Goal: Information Seeking & Learning: Learn about a topic

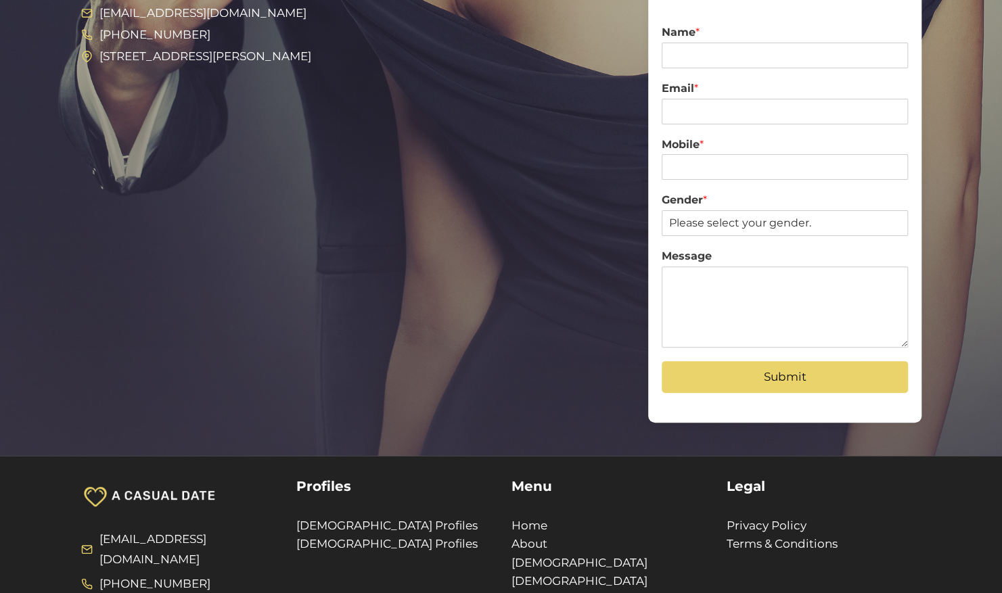
scroll to position [203, 0]
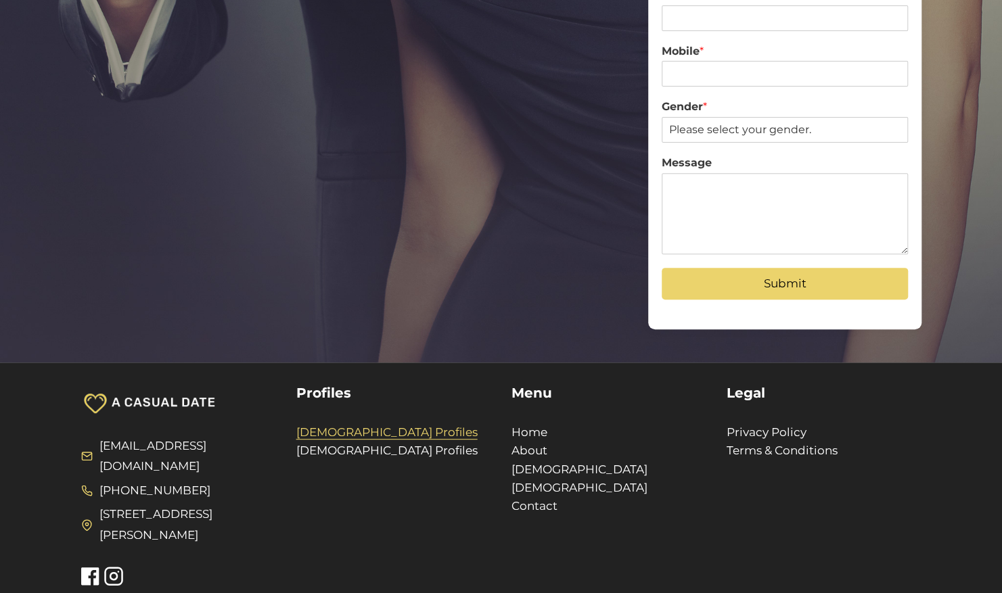
click at [324, 432] on link "[DEMOGRAPHIC_DATA] Profiles" at bounding box center [386, 433] width 181 height 14
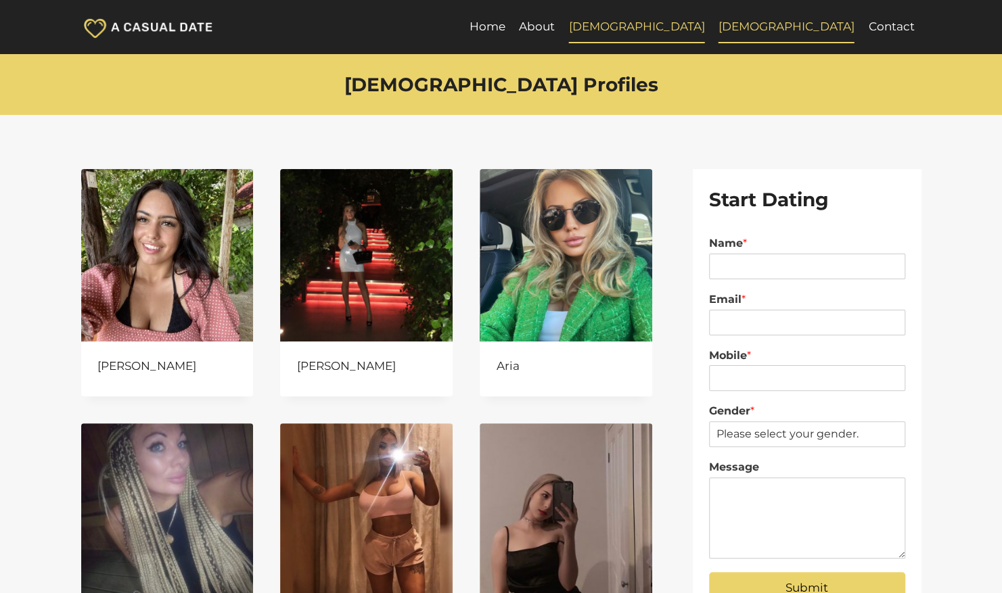
click at [839, 27] on link "[DEMOGRAPHIC_DATA]" at bounding box center [787, 27] width 150 height 32
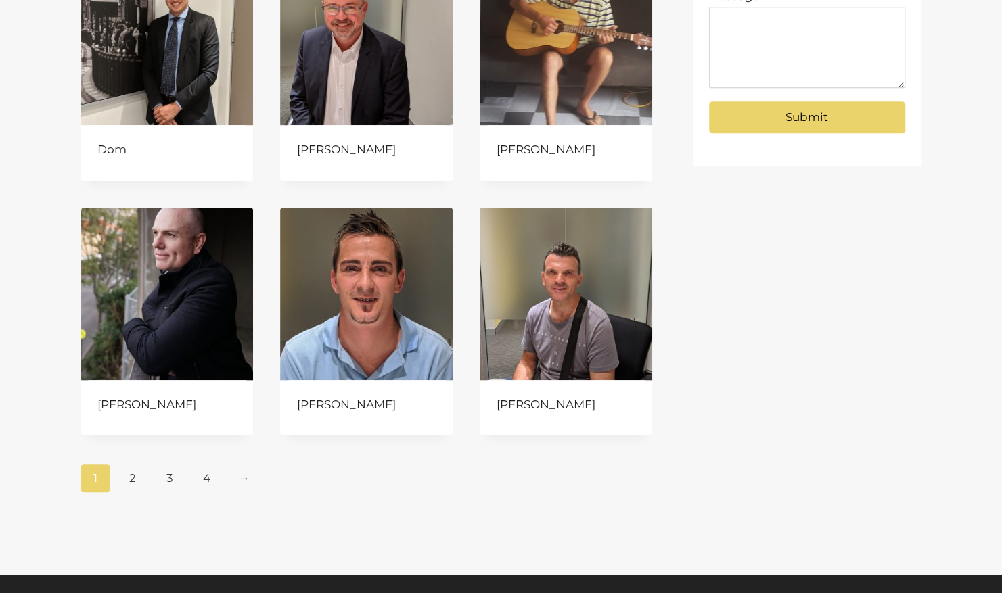
scroll to position [474, 0]
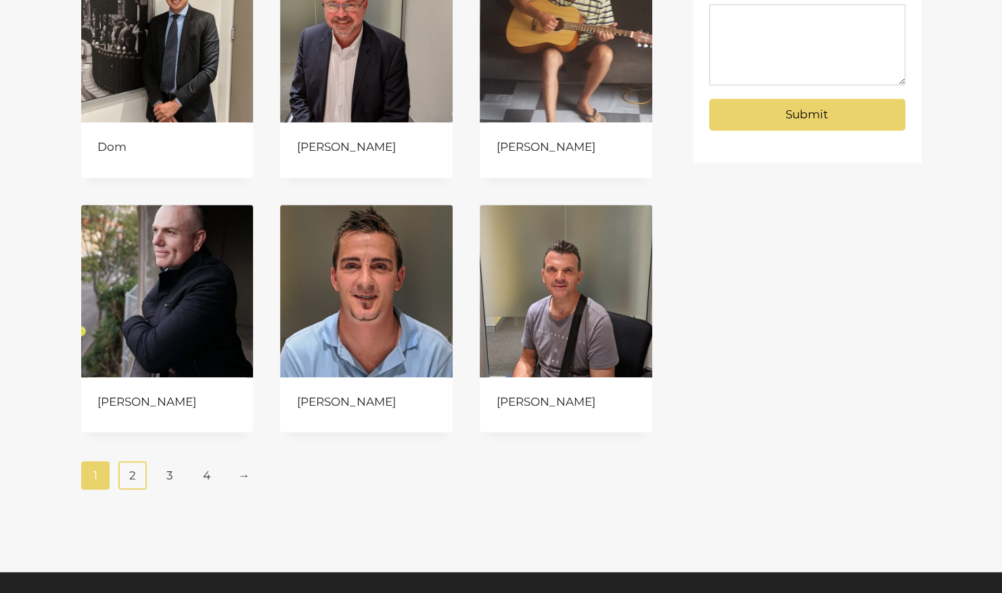
click at [129, 468] on link "2" at bounding box center [132, 475] width 29 height 28
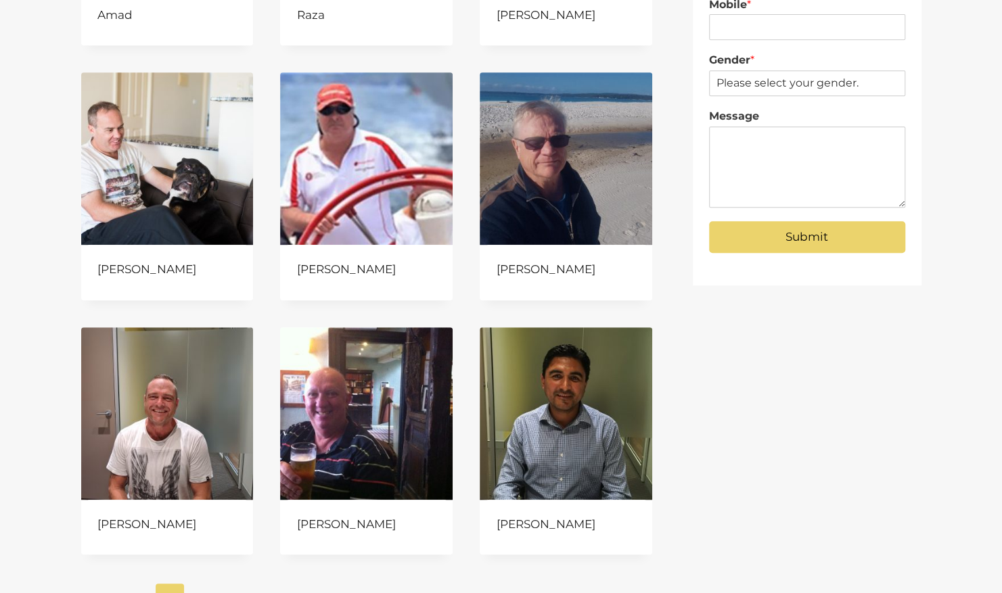
scroll to position [406, 0]
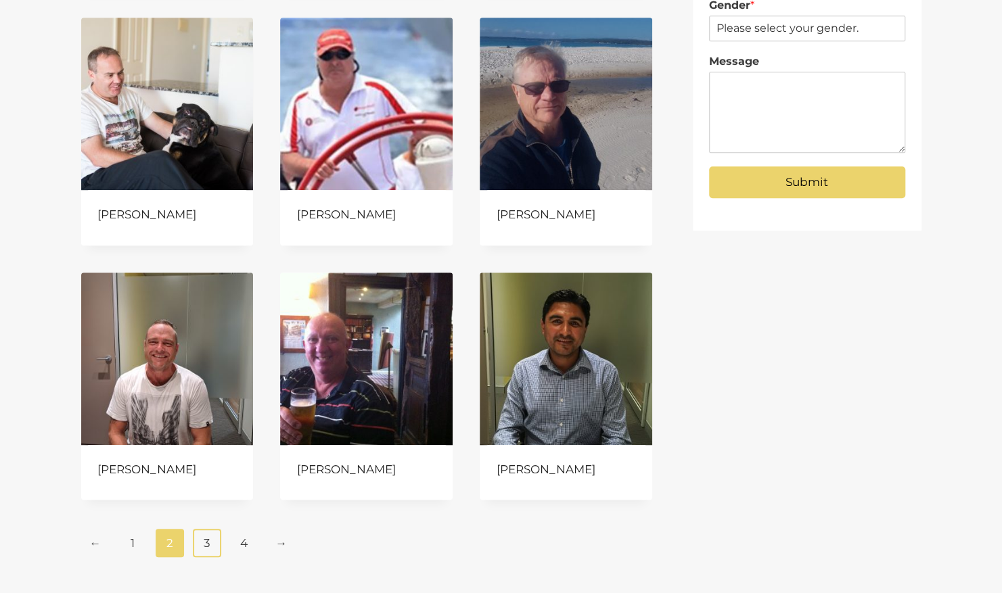
click at [206, 543] on link "3" at bounding box center [207, 543] width 29 height 28
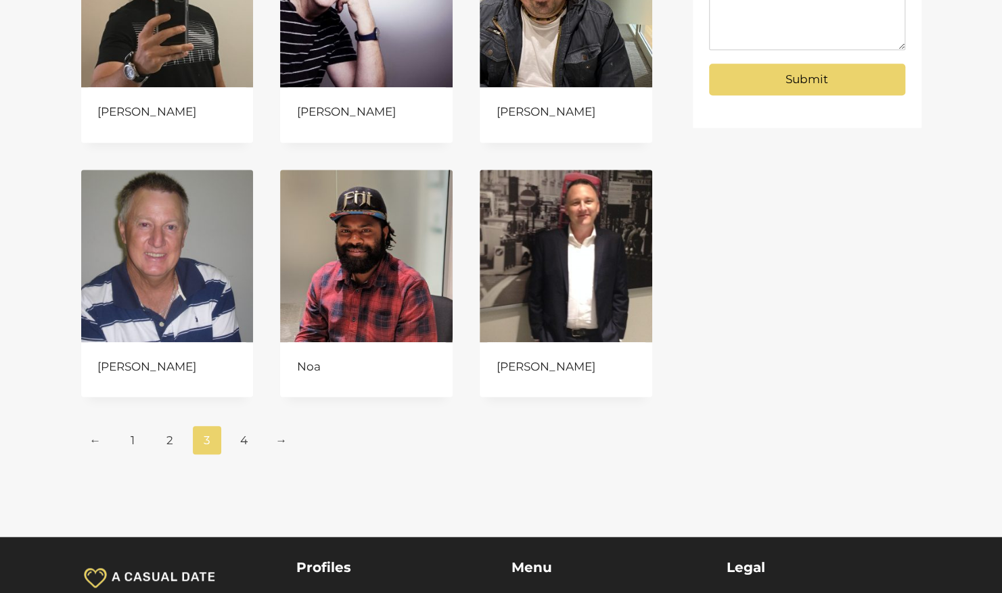
scroll to position [541, 0]
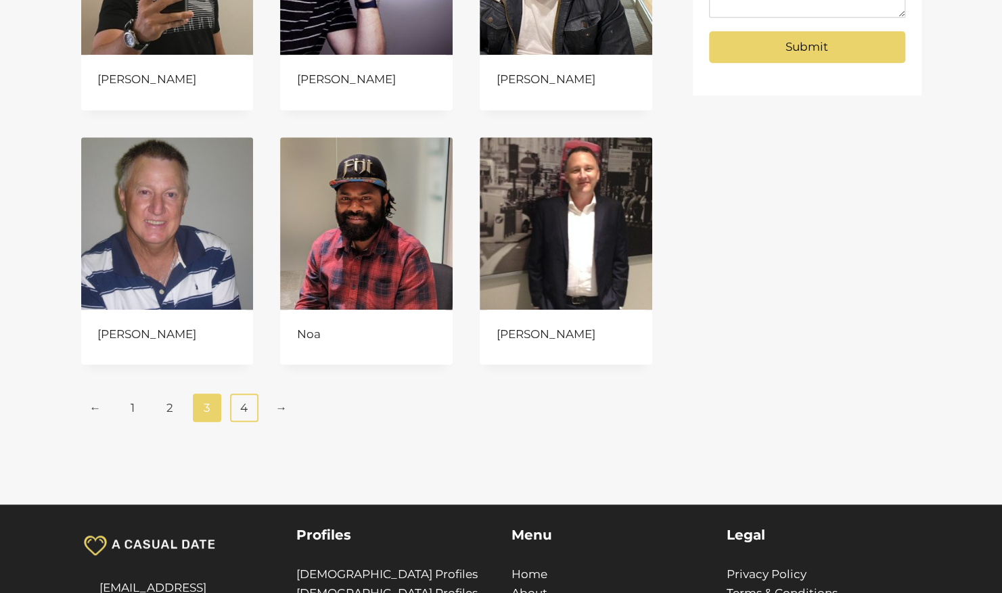
click at [243, 406] on link "4" at bounding box center [244, 408] width 29 height 28
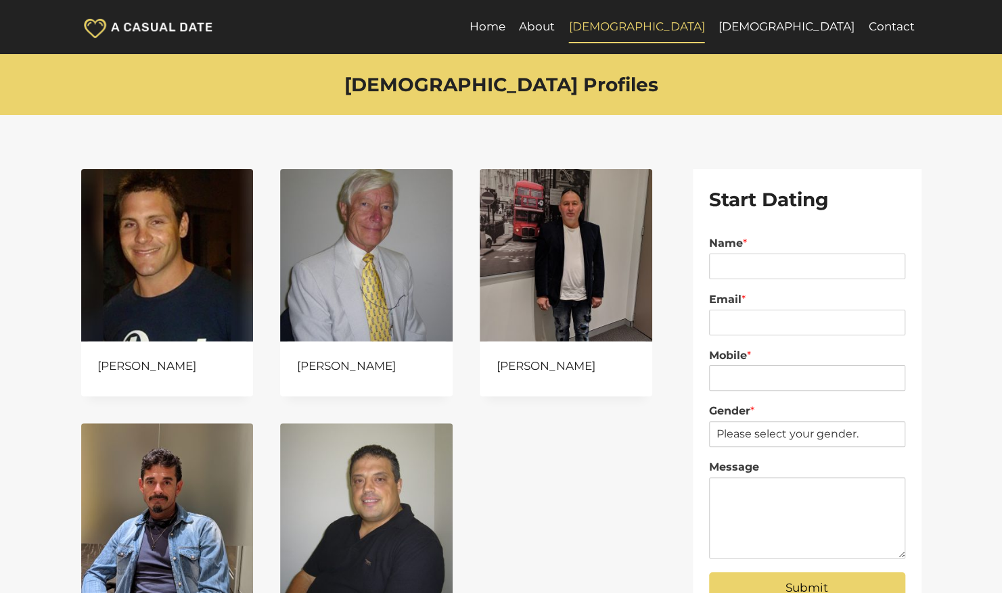
click at [711, 25] on link "[DEMOGRAPHIC_DATA]" at bounding box center [637, 27] width 150 height 32
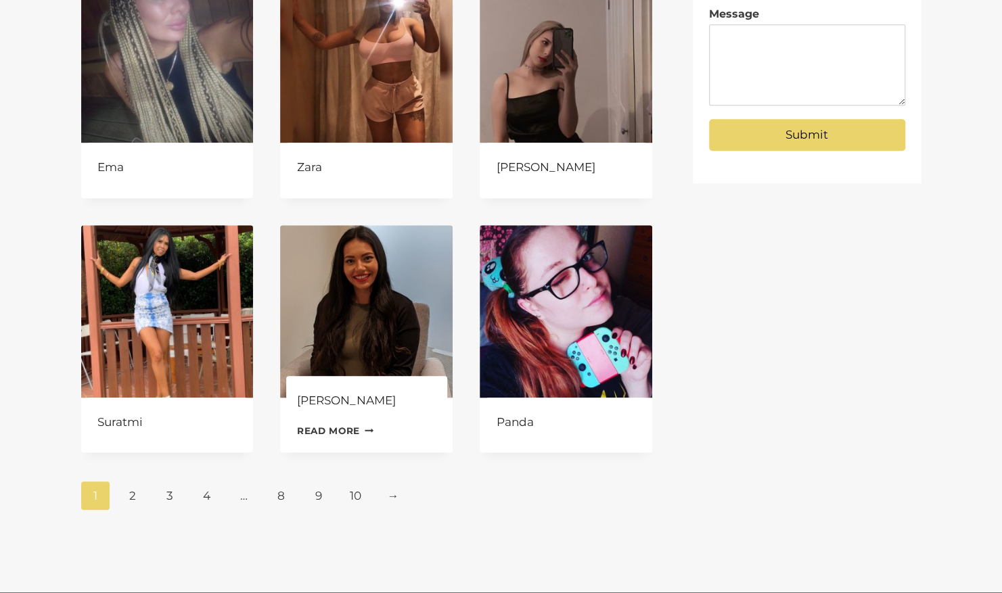
scroll to position [474, 0]
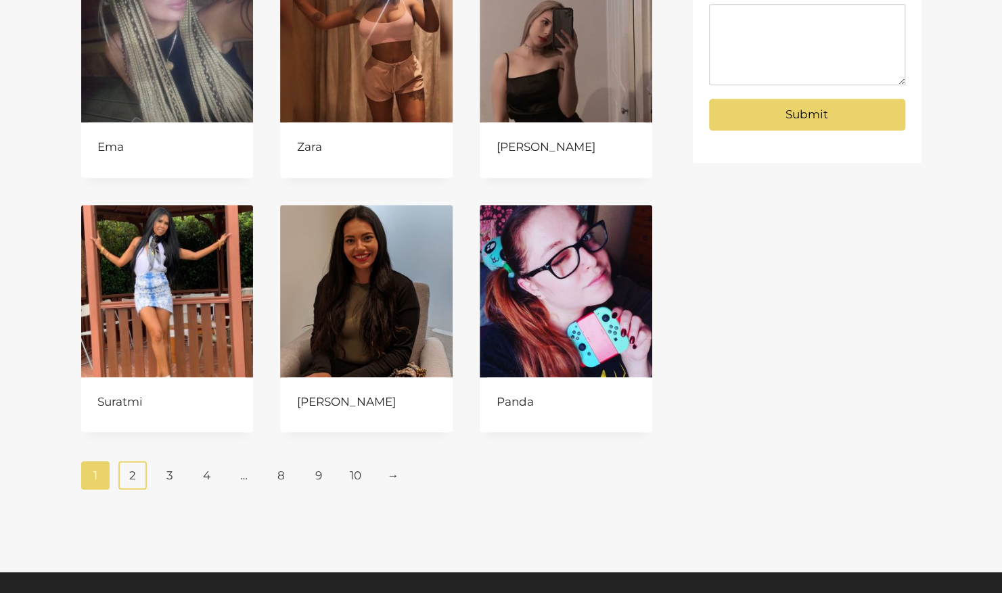
click at [132, 471] on link "2" at bounding box center [132, 475] width 29 height 28
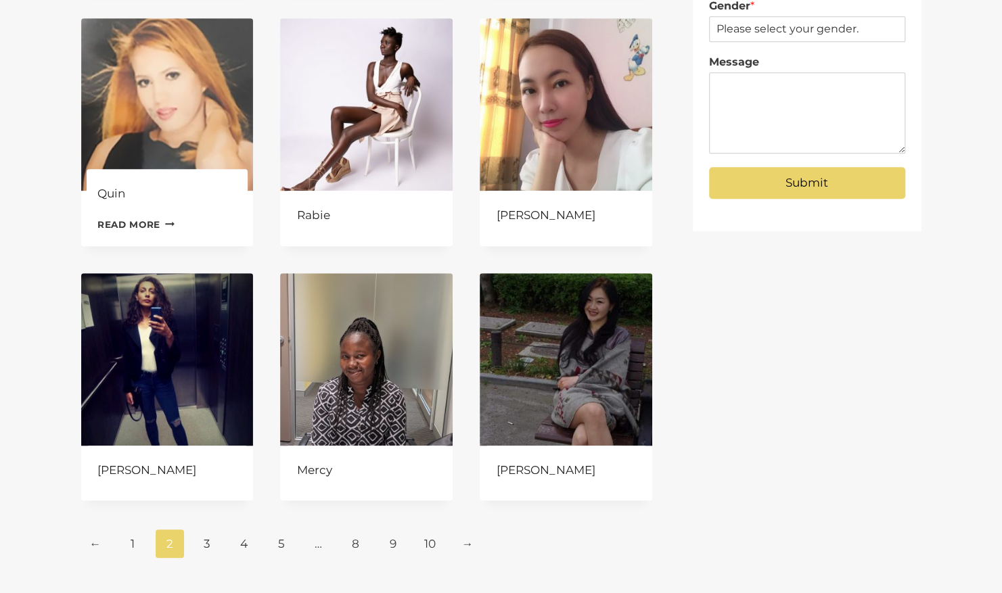
scroll to position [406, 0]
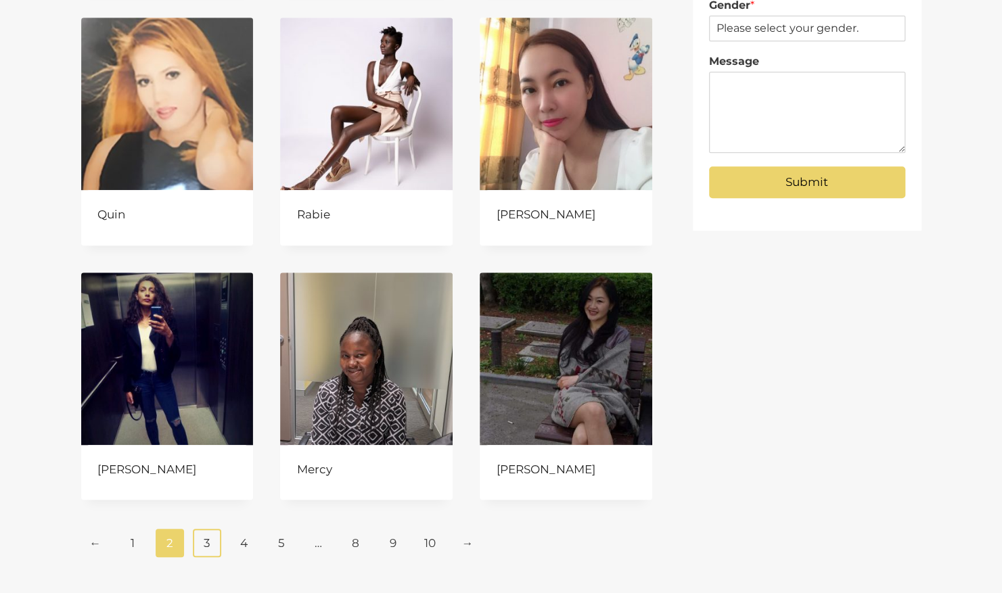
click at [212, 545] on link "3" at bounding box center [207, 543] width 29 height 28
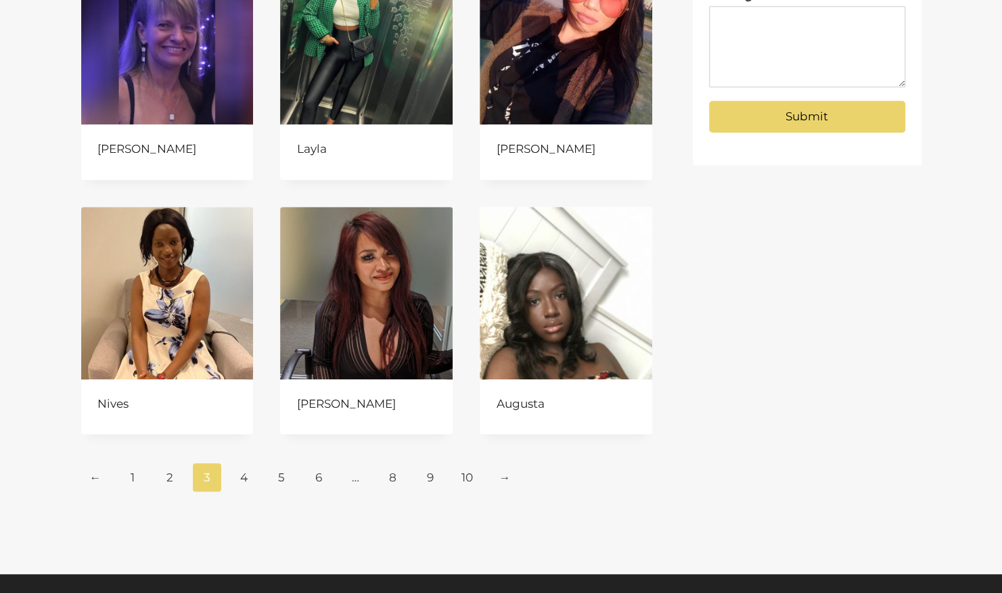
scroll to position [474, 0]
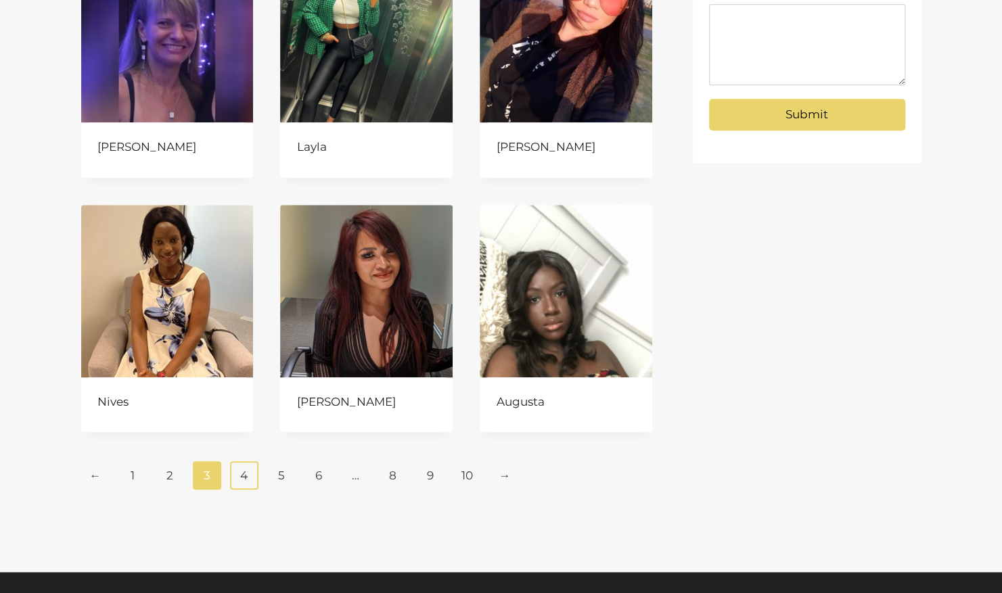
click at [246, 475] on link "4" at bounding box center [244, 475] width 29 height 28
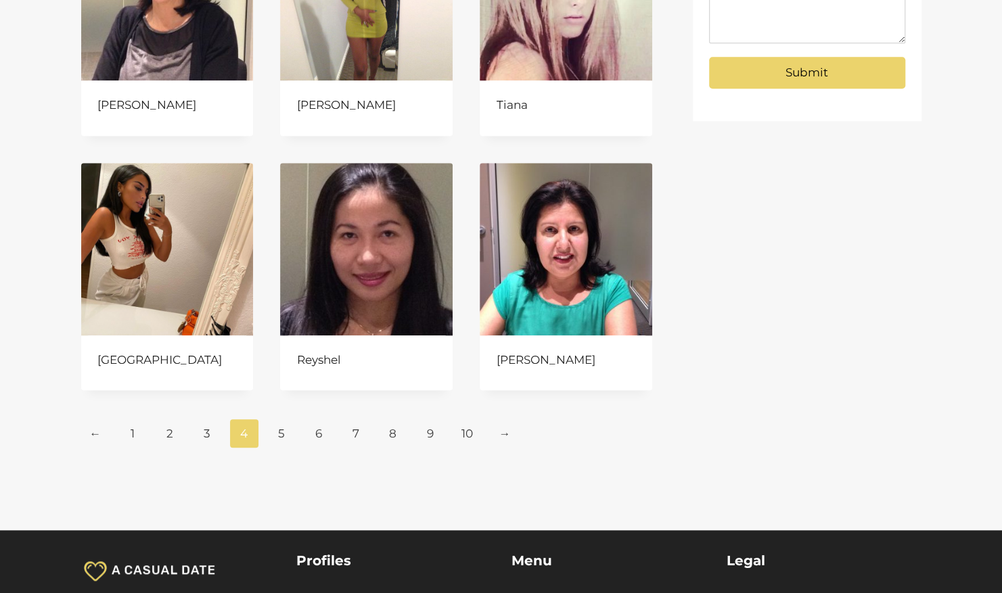
scroll to position [541, 0]
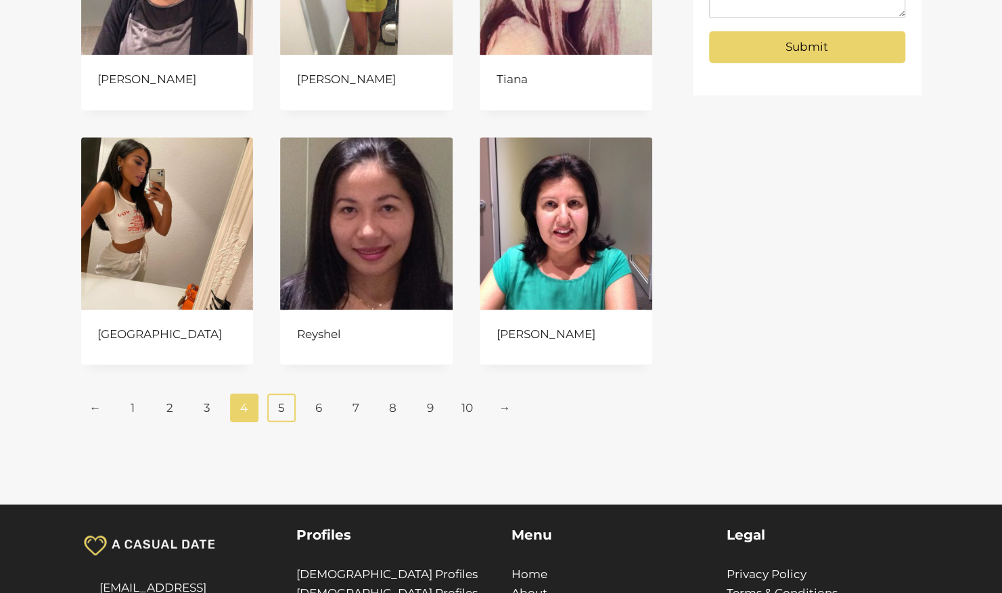
click at [286, 407] on link "5" at bounding box center [281, 408] width 29 height 28
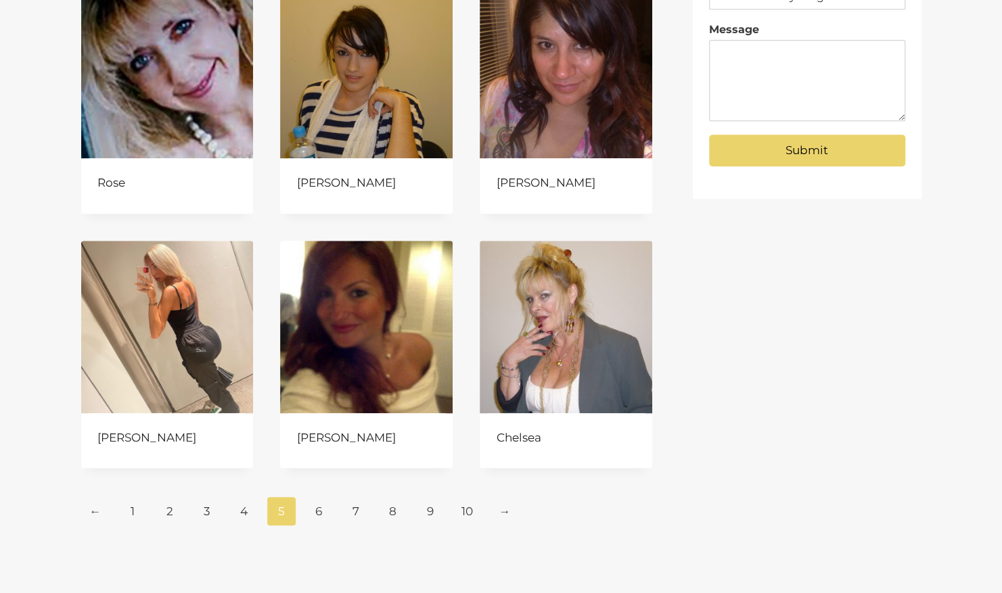
scroll to position [474, 0]
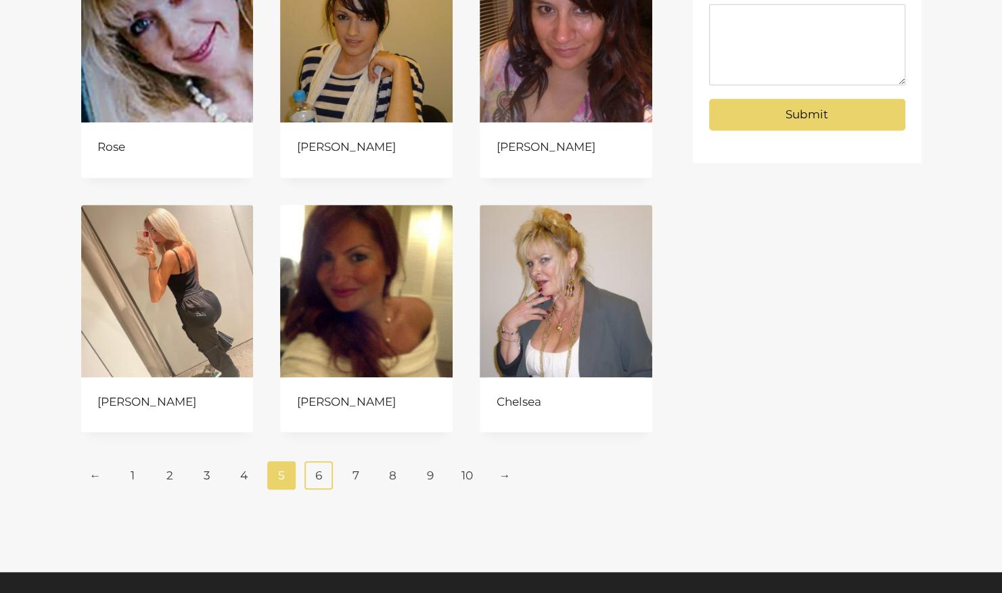
click at [313, 472] on link "6" at bounding box center [318, 475] width 29 height 28
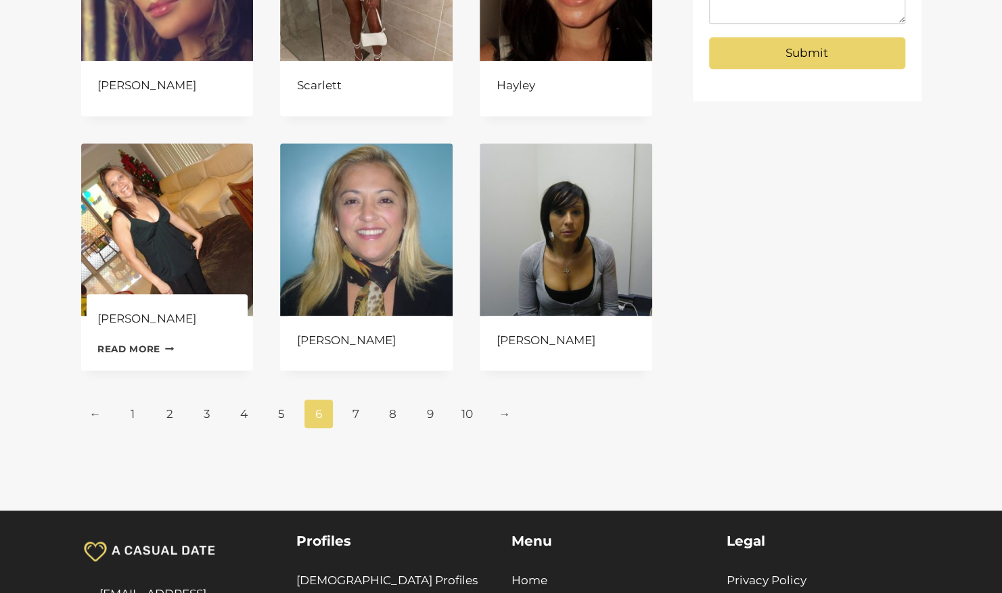
scroll to position [541, 0]
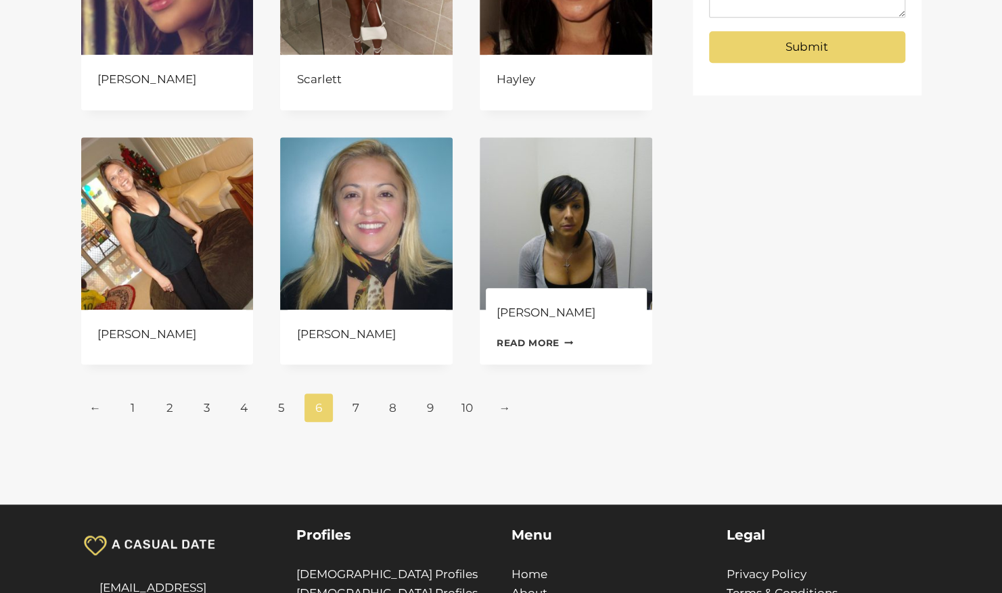
click at [539, 341] on link "Read more Continue Loading Done" at bounding box center [535, 343] width 77 height 20
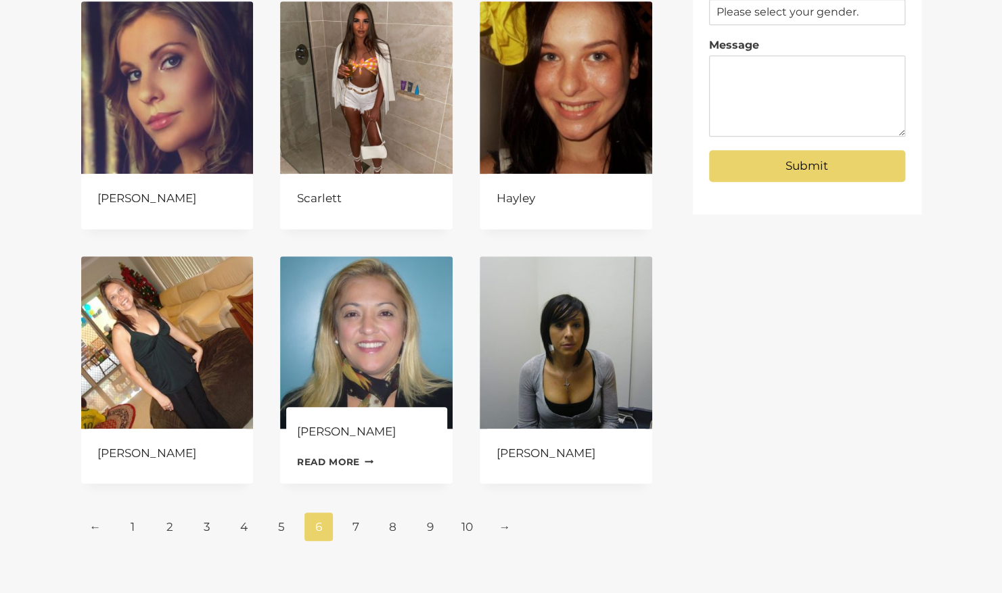
scroll to position [406, 0]
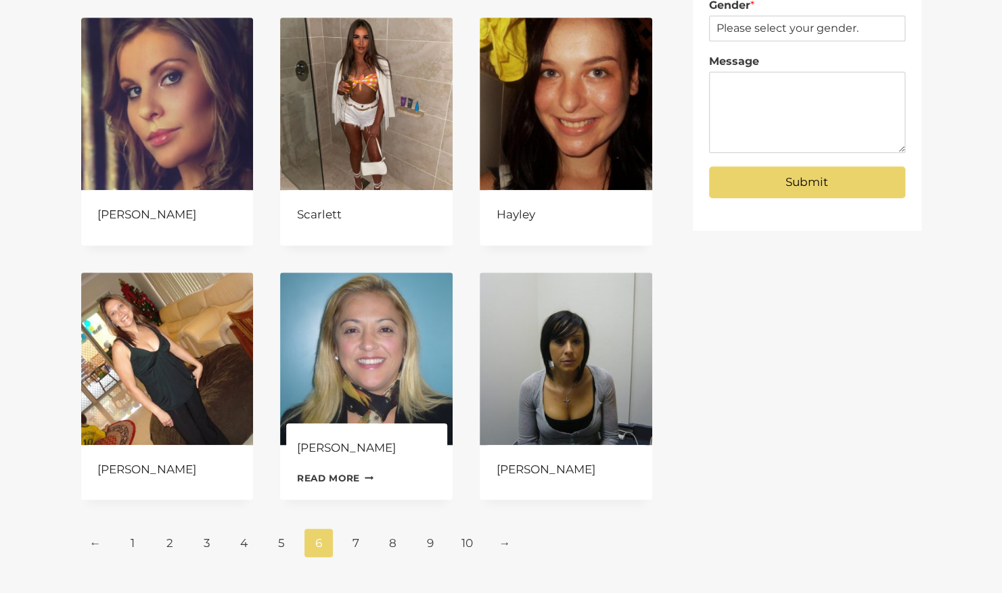
click at [376, 376] on img at bounding box center [366, 359] width 173 height 173
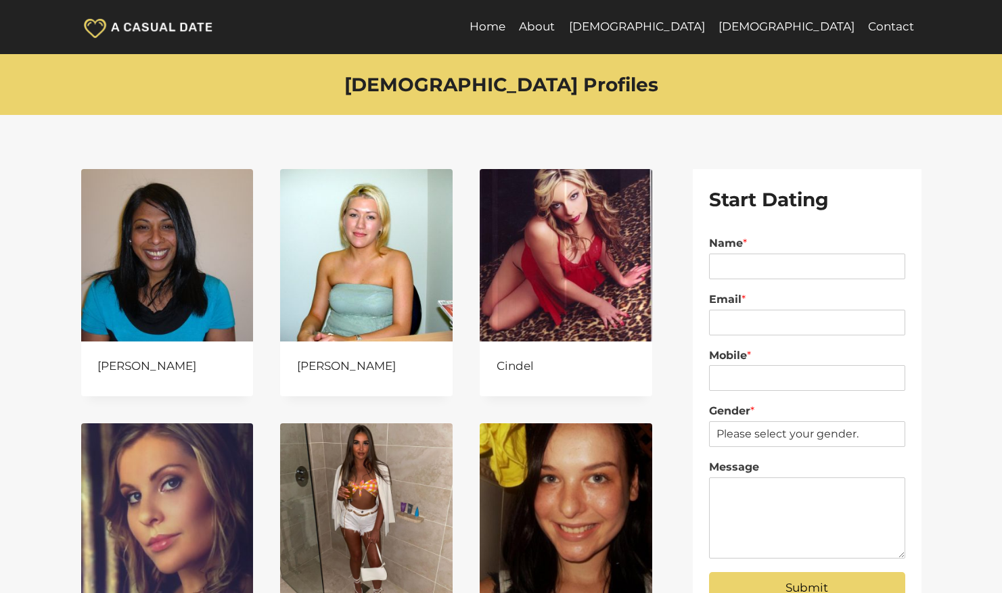
scroll to position [406, 0]
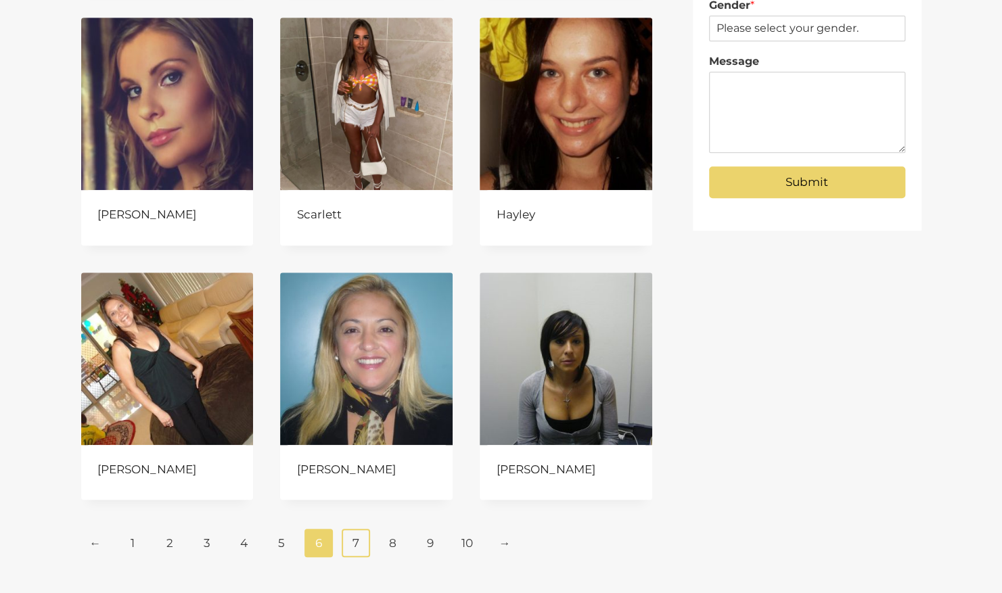
click at [357, 542] on link "7" at bounding box center [356, 543] width 29 height 28
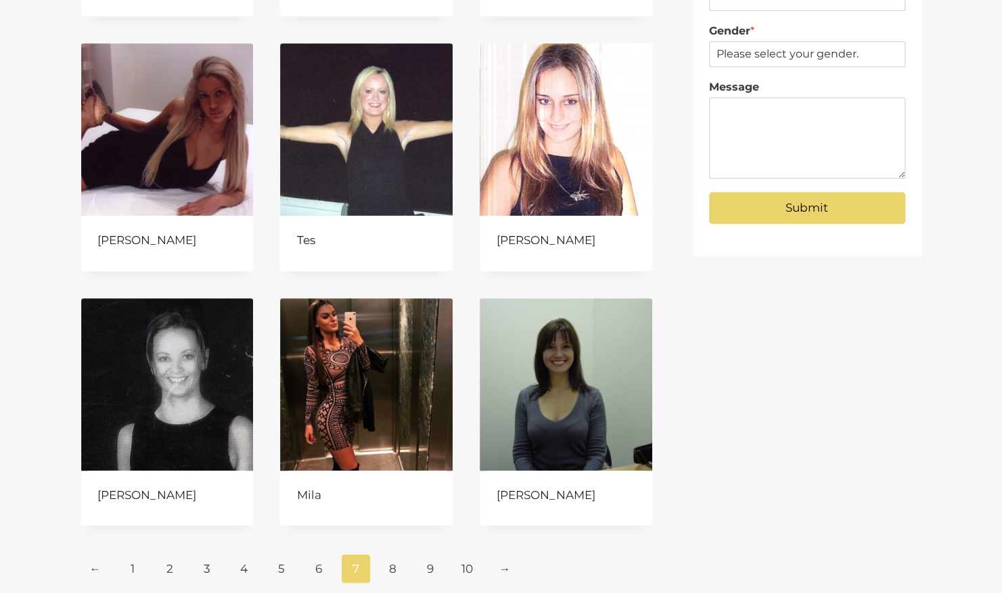
scroll to position [406, 0]
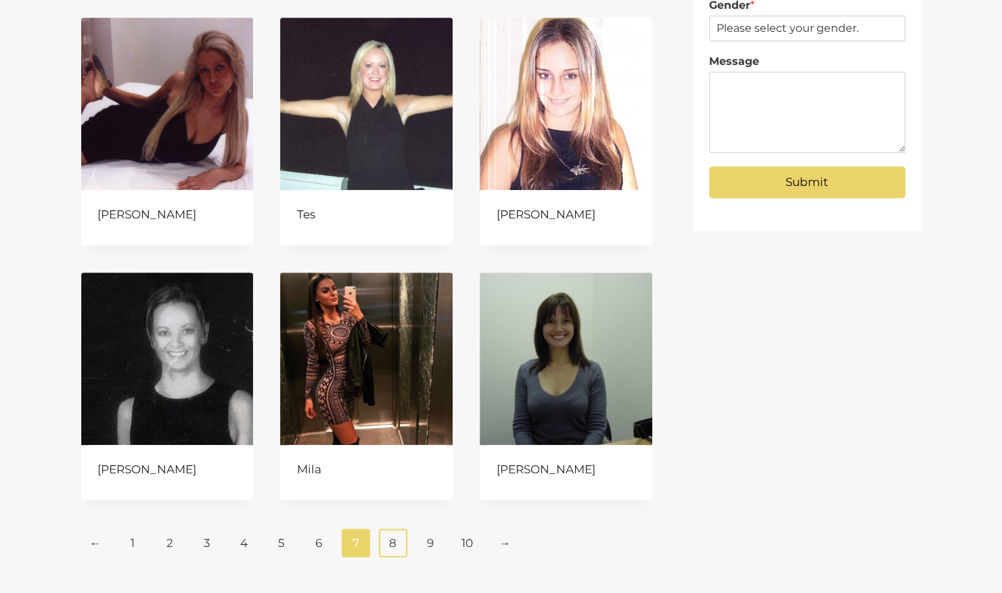
click at [396, 544] on link "8" at bounding box center [393, 543] width 29 height 28
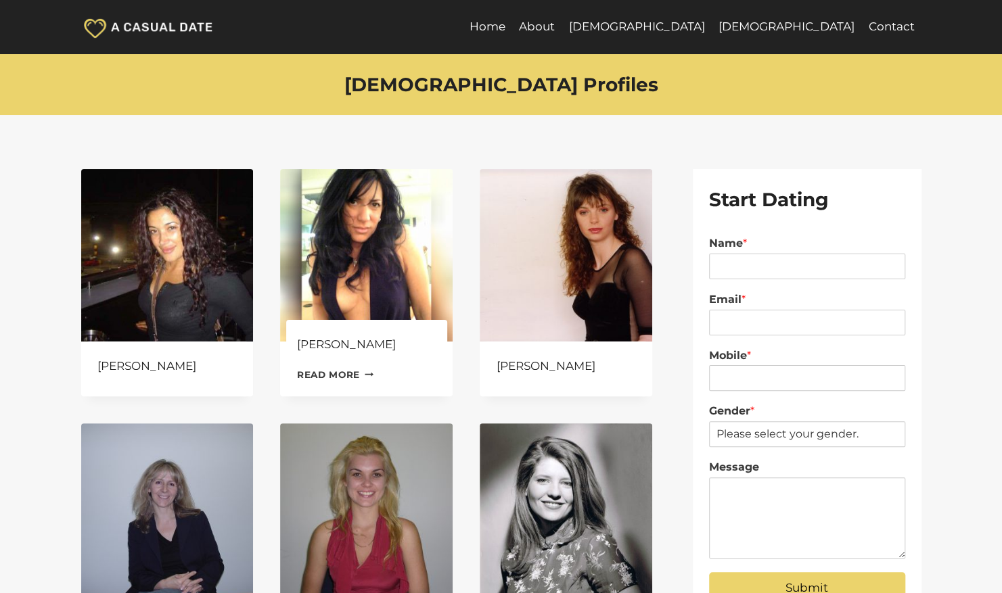
click at [387, 281] on img at bounding box center [366, 255] width 173 height 173
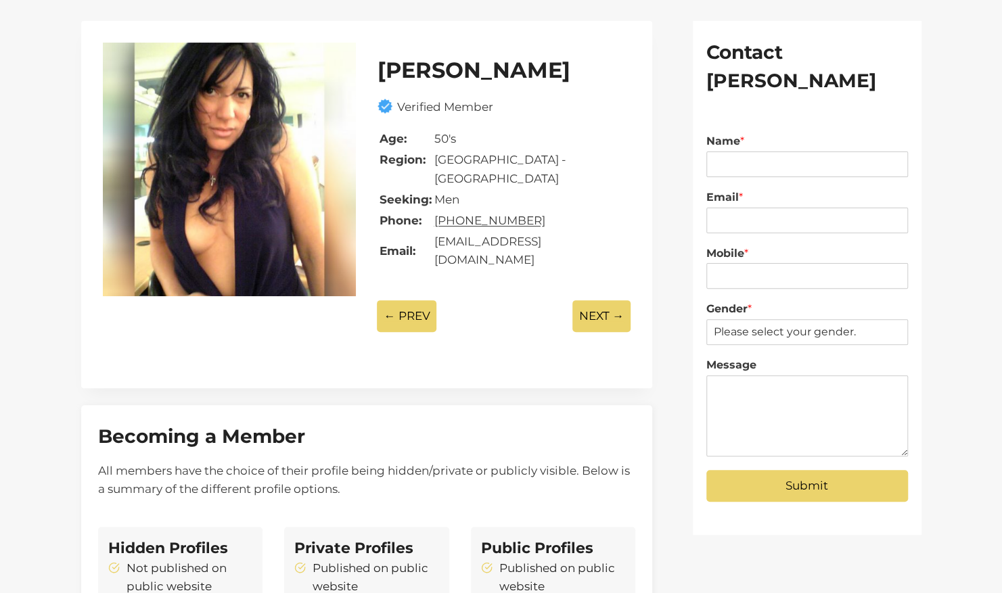
scroll to position [68, 0]
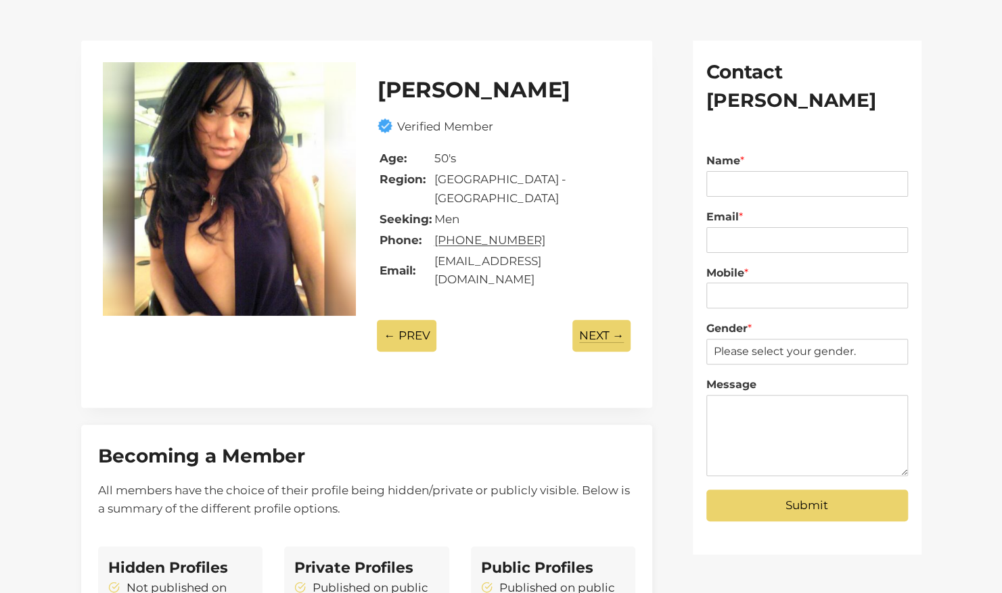
click at [616, 320] on p "NEXT →" at bounding box center [601, 336] width 58 height 32
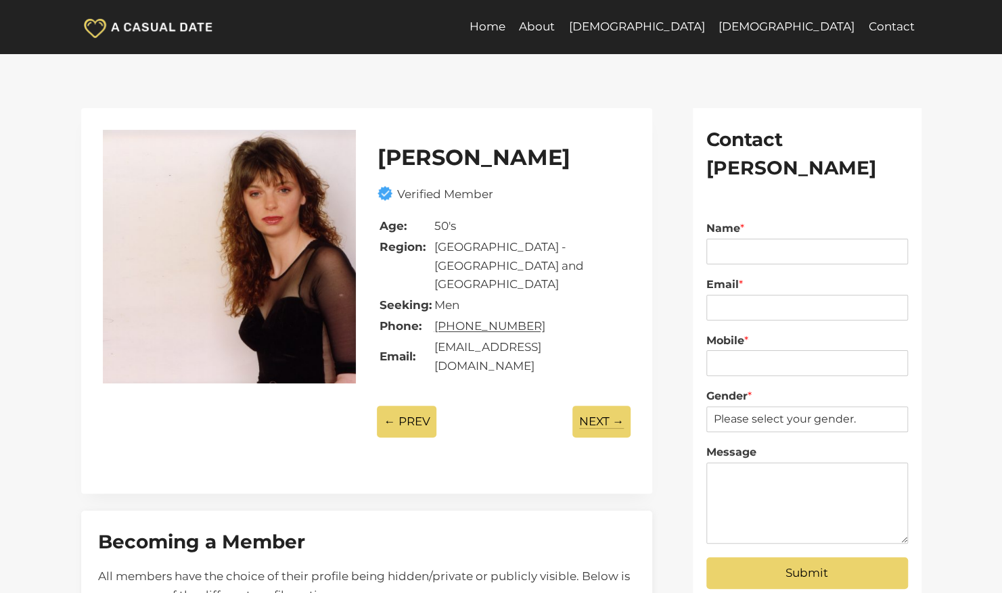
click at [593, 406] on p "NEXT →" at bounding box center [601, 422] width 58 height 32
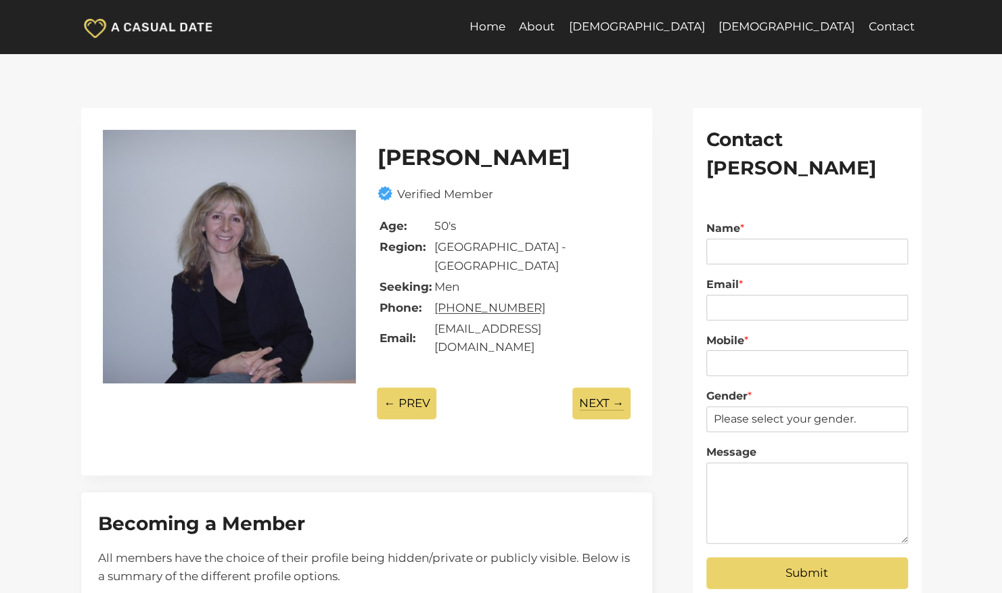
click at [593, 388] on p "NEXT →" at bounding box center [601, 404] width 58 height 32
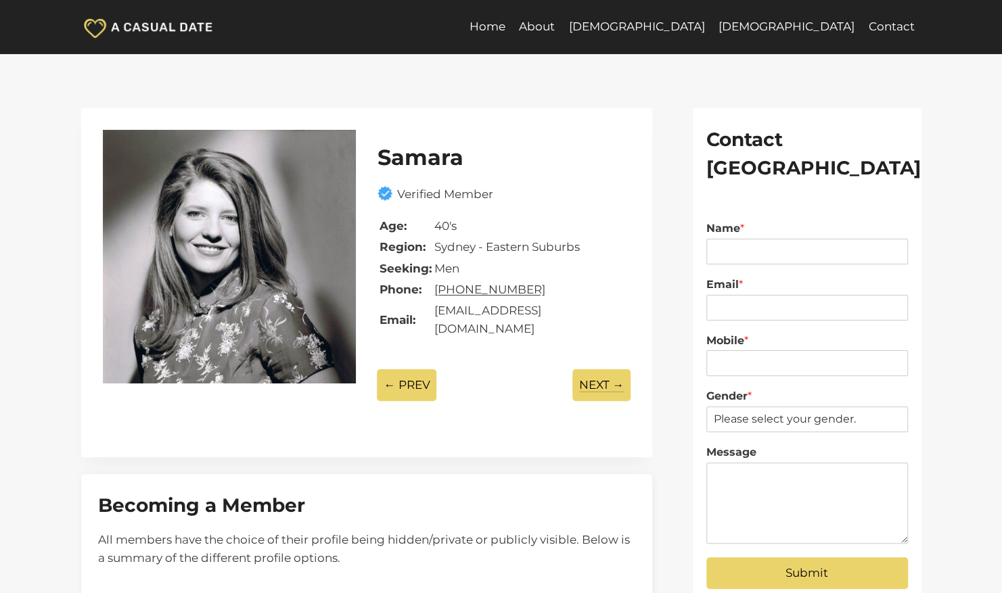
click at [597, 369] on p "NEXT →" at bounding box center [601, 385] width 58 height 32
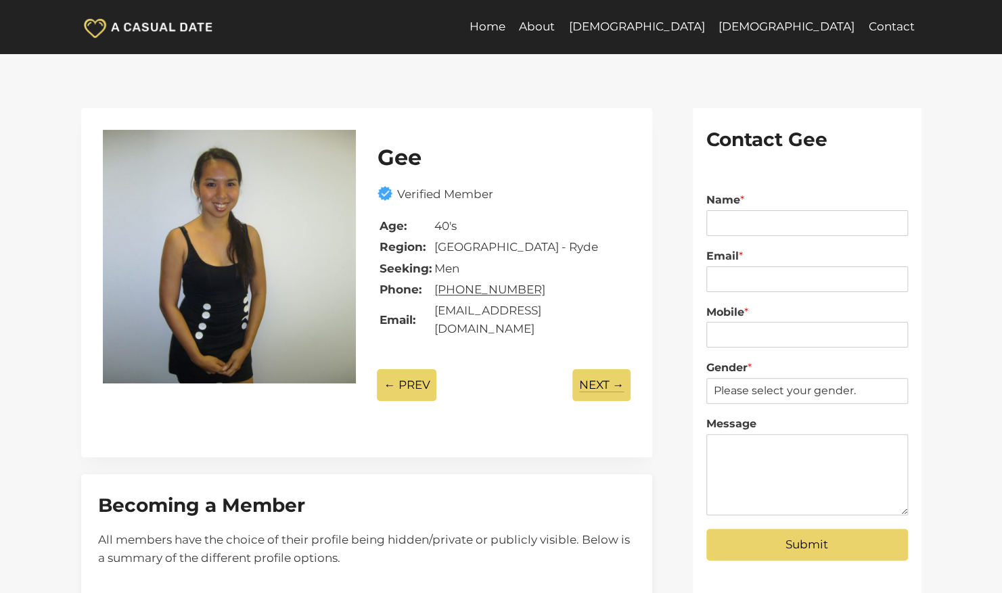
click at [596, 369] on p "NEXT →" at bounding box center [601, 385] width 58 height 32
